Goal: Task Accomplishment & Management: Use online tool/utility

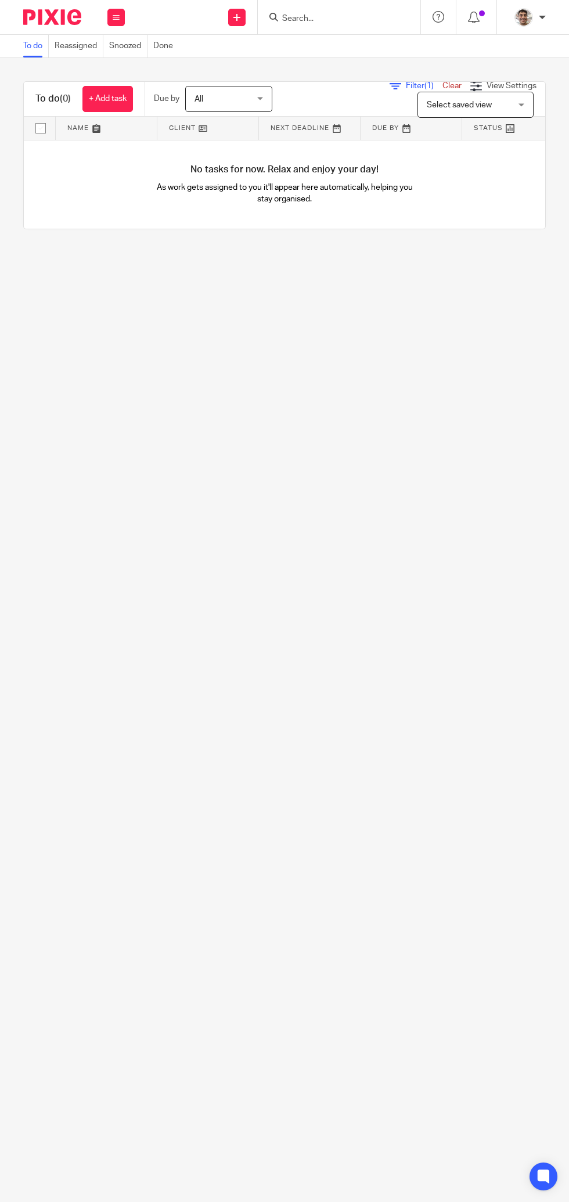
click at [334, 19] on input "Search" at bounding box center [333, 19] width 104 height 10
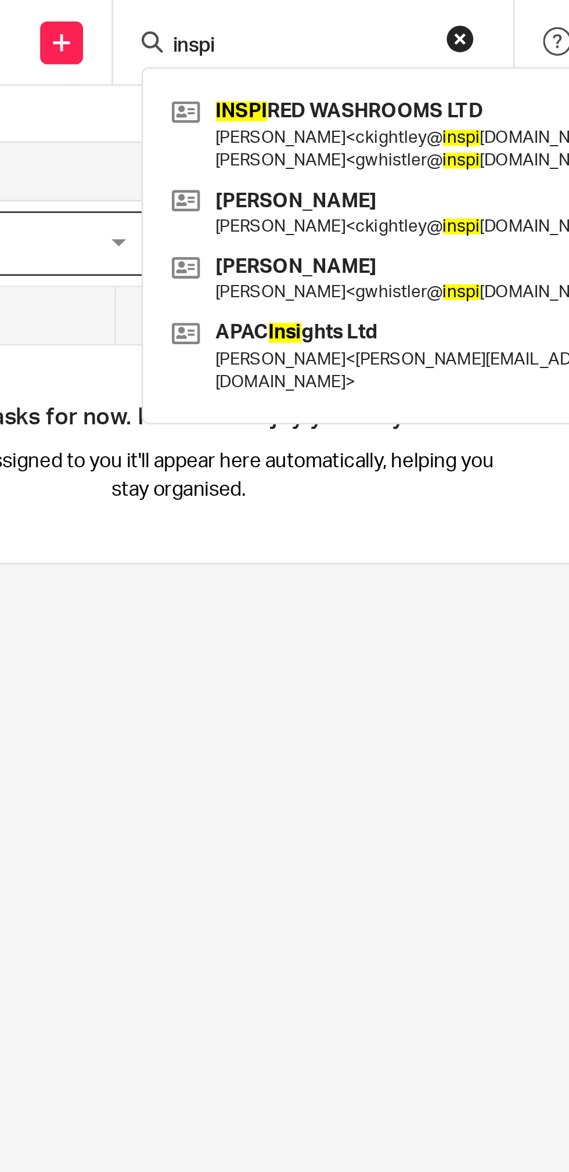
type input "inspi"
click at [361, 47] on link at bounding box center [413, 55] width 269 height 36
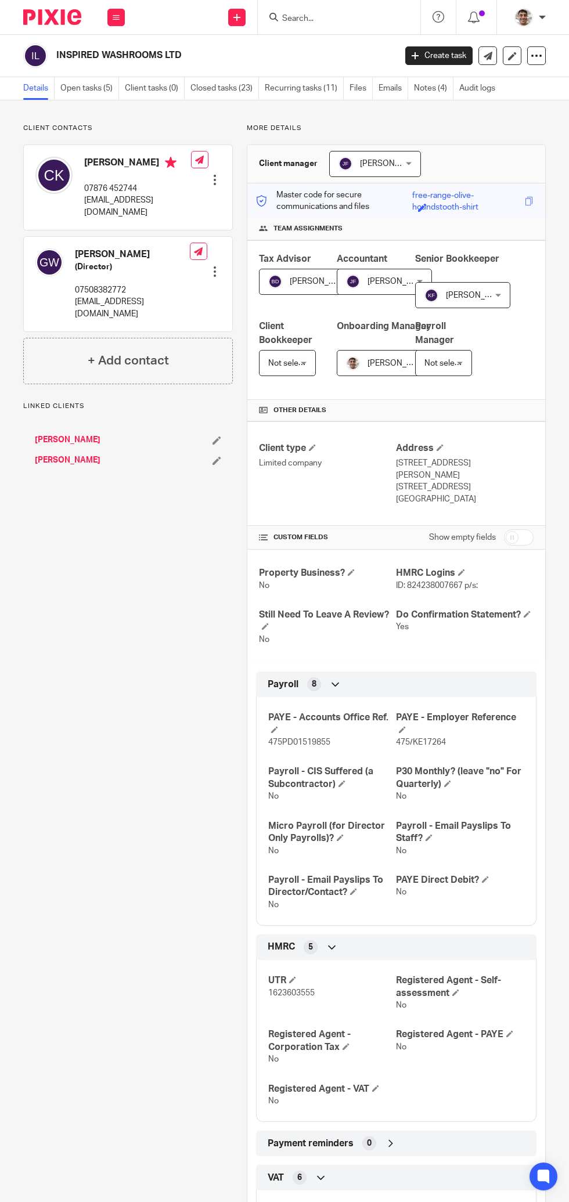
click at [311, 85] on link "Recurring tasks (11)" at bounding box center [304, 88] width 79 height 23
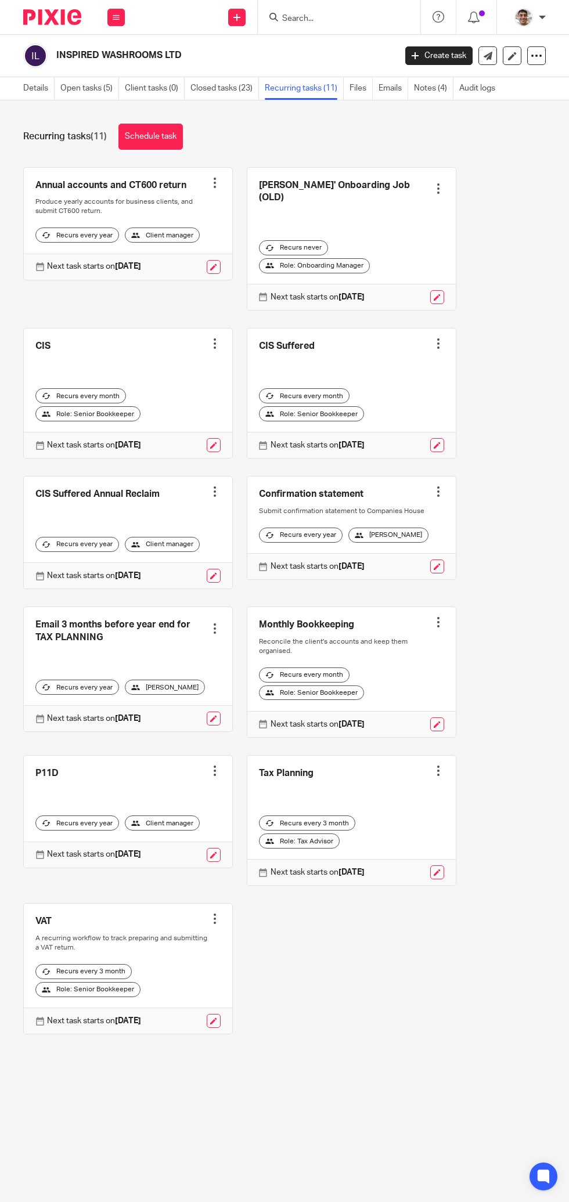
click at [89, 81] on link "Open tasks (5)" at bounding box center [89, 88] width 59 height 23
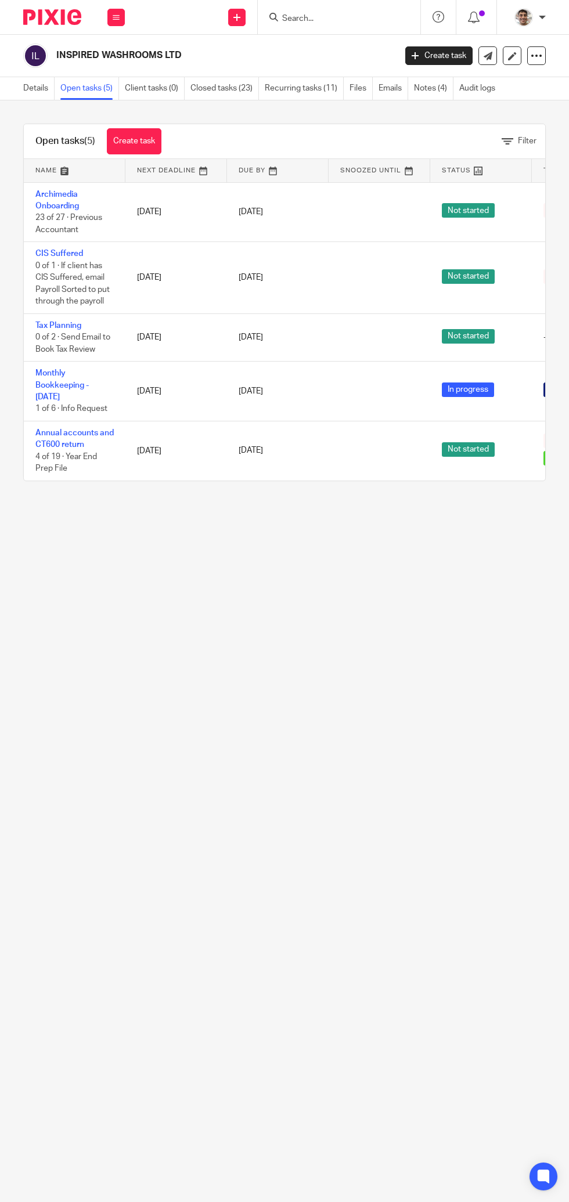
click at [300, 89] on link "Recurring tasks (11)" at bounding box center [304, 88] width 79 height 23
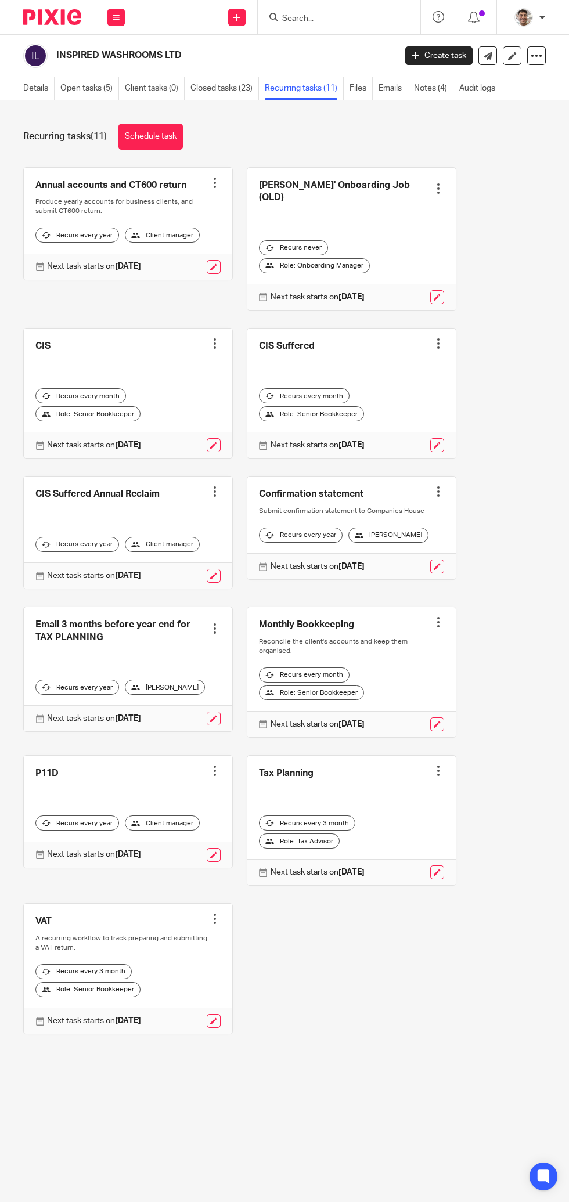
click at [224, 91] on link "Closed tasks (23)" at bounding box center [224, 88] width 68 height 23
